Goal: Navigation & Orientation: Find specific page/section

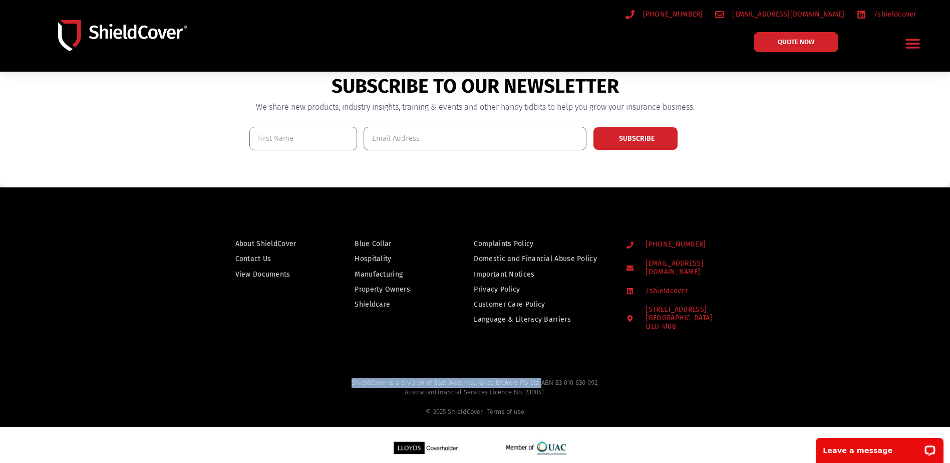
drag, startPoint x: 353, startPoint y: 376, endPoint x: 540, endPoint y: 380, distance: 187.4
click at [540, 380] on h2 "ShieldCover is a division of East West Insurance Brokers Pty Ltd ABN 83 010 630…" at bounding box center [475, 397] width 915 height 39
drag, startPoint x: 540, startPoint y: 380, endPoint x: 524, endPoint y: 375, distance: 16.8
copy h2 "ShieldCover is a division of East West Insurance Brokers Pty Ltd"
click at [630, 357] on div at bounding box center [475, 277] width 950 height 180
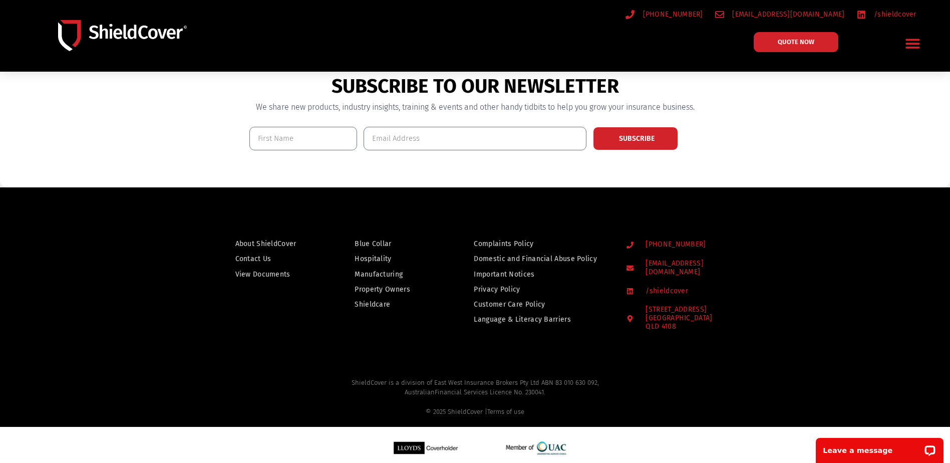
click at [264, 242] on span "About ShieldCover" at bounding box center [265, 243] width 61 height 13
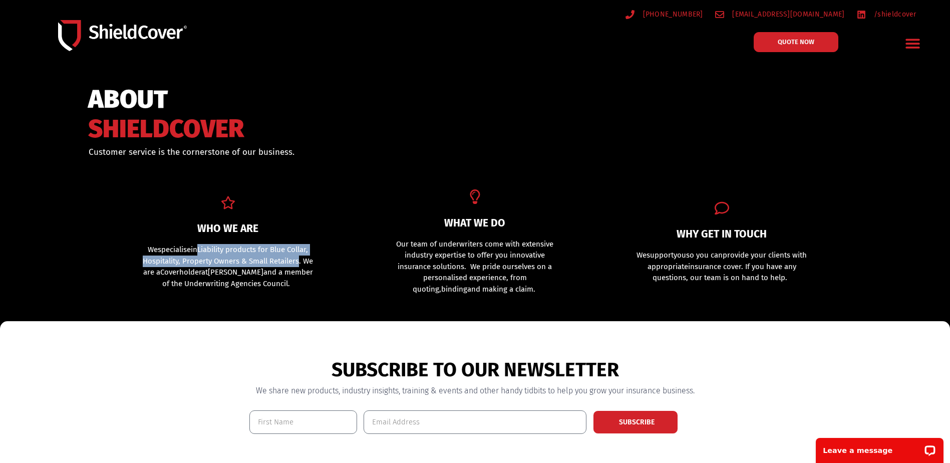
drag, startPoint x: 200, startPoint y: 248, endPoint x: 299, endPoint y: 258, distance: 99.7
click at [299, 258] on p "We specialise in L iability products for Blue Collar, Hospitality, Property Own…" at bounding box center [228, 266] width 173 height 45
drag, startPoint x: 299, startPoint y: 258, endPoint x: 259, endPoint y: 250, distance: 41.3
copy p "L iability products for Blue Collar, Hospitality, Property Owners & Small Retai…"
